Goal: Navigation & Orientation: Find specific page/section

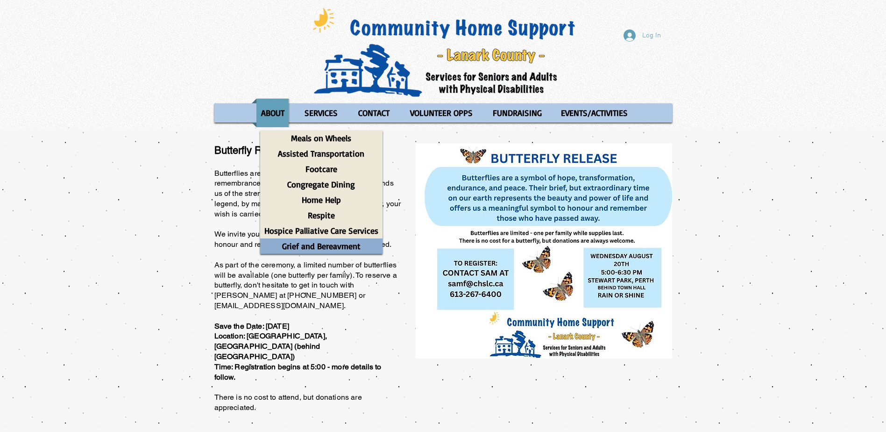
click at [331, 248] on p "Grief and Bereavment" at bounding box center [321, 245] width 87 height 15
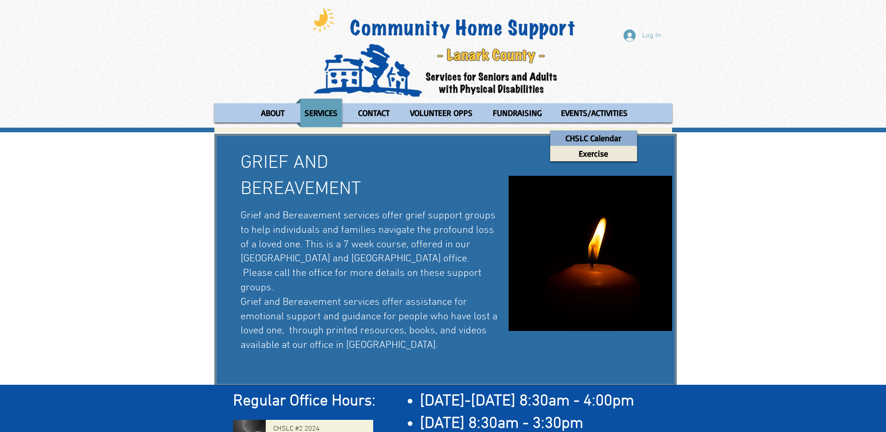
click at [612, 142] on p "CHSLC Calendar" at bounding box center [593, 137] width 64 height 15
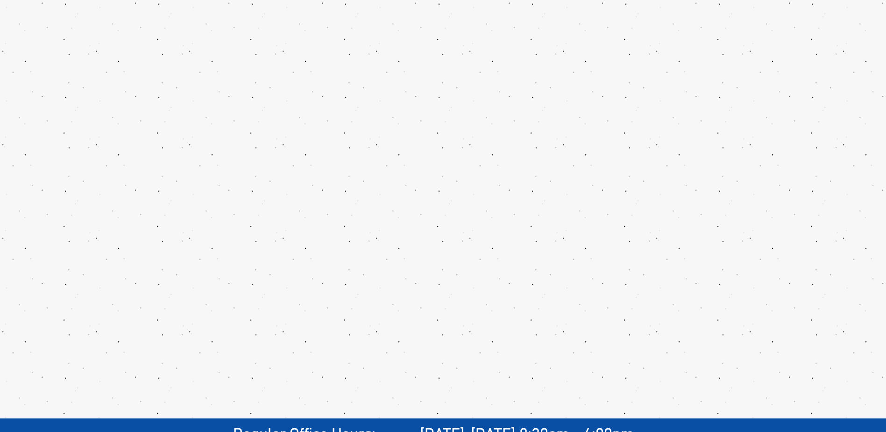
scroll to position [137, 0]
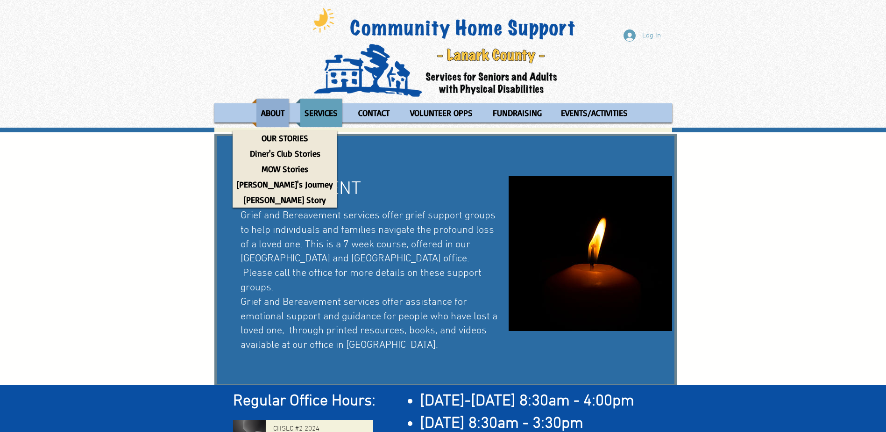
click at [271, 113] on p "ABOUT" at bounding box center [273, 113] width 32 height 28
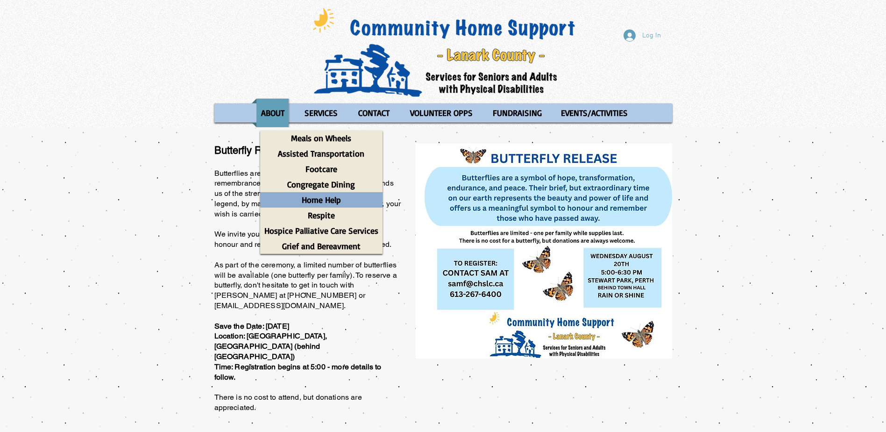
click at [327, 199] on p "Home Help" at bounding box center [322, 199] width 48 height 15
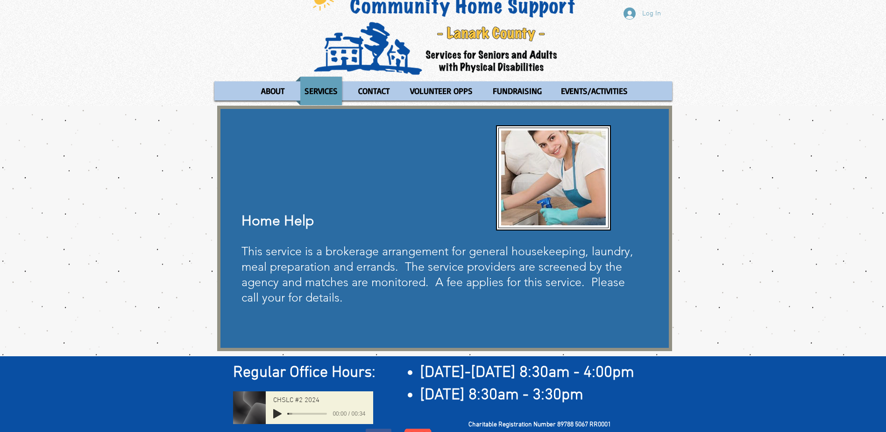
scroll to position [6, 0]
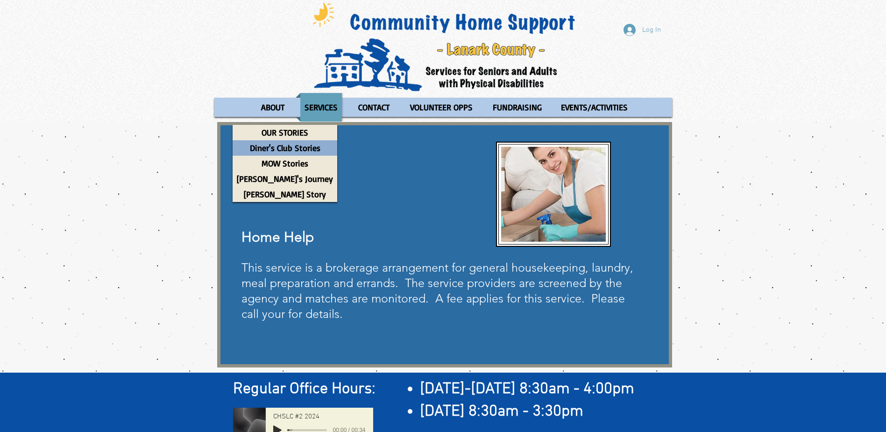
click at [261, 148] on p "Diner's Club Stories" at bounding box center [285, 147] width 79 height 15
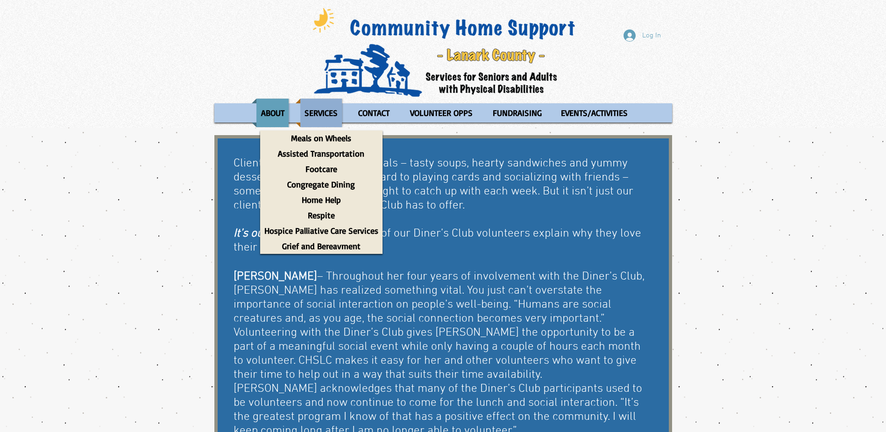
click at [318, 113] on p "SERVICES" at bounding box center [321, 113] width 42 height 28
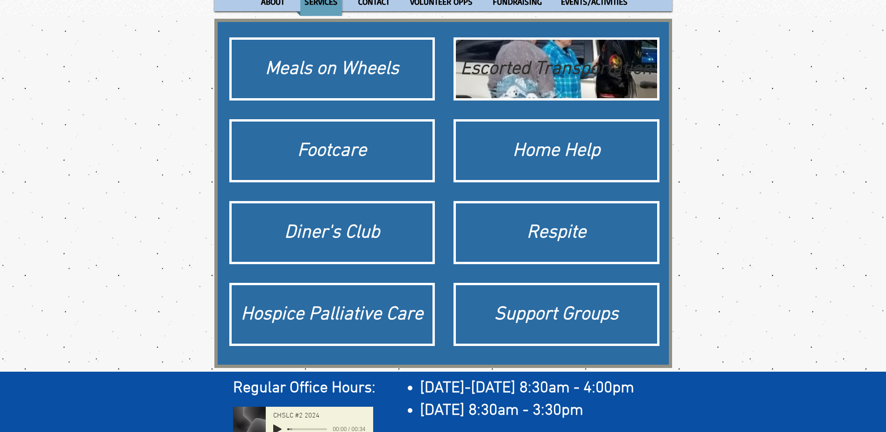
scroll to position [157, 0]
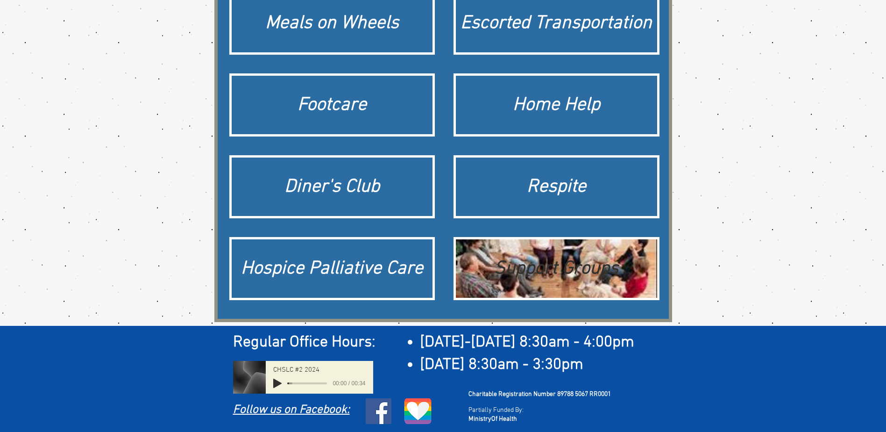
click at [505, 262] on div "Support Groups" at bounding box center [557, 268] width 192 height 26
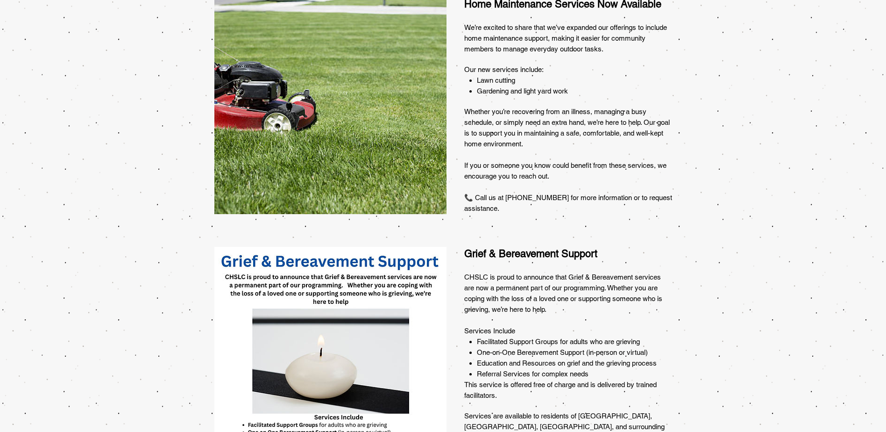
scroll to position [411, 0]
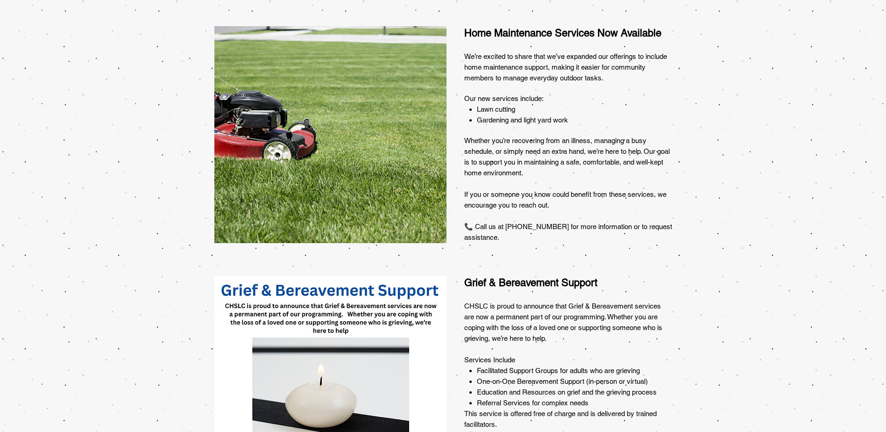
click at [19, 53] on div at bounding box center [443, 141] width 886 height 262
